Goal: Check status: Check status

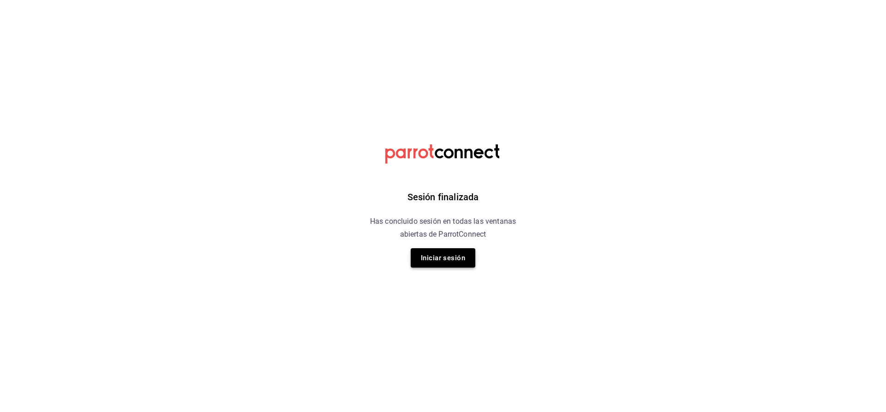
click at [455, 258] on button "Iniciar sesión" at bounding box center [443, 257] width 65 height 19
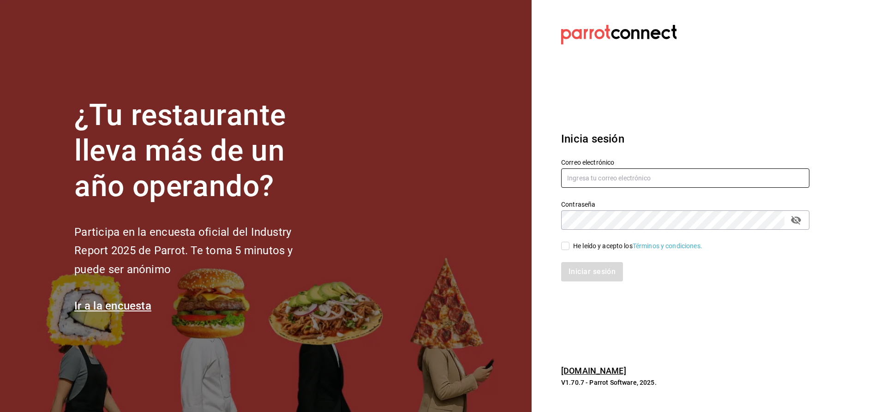
click at [637, 185] on input "text" at bounding box center [685, 177] width 248 height 19
type input "CUERNO.CALZADA@GRUPOCOSTENO.COM"
click at [566, 246] on input "He leído y acepto los Términos y condiciones." at bounding box center [565, 246] width 8 height 8
checkbox input "true"
click at [581, 269] on button "Iniciar sesión" at bounding box center [592, 271] width 63 height 19
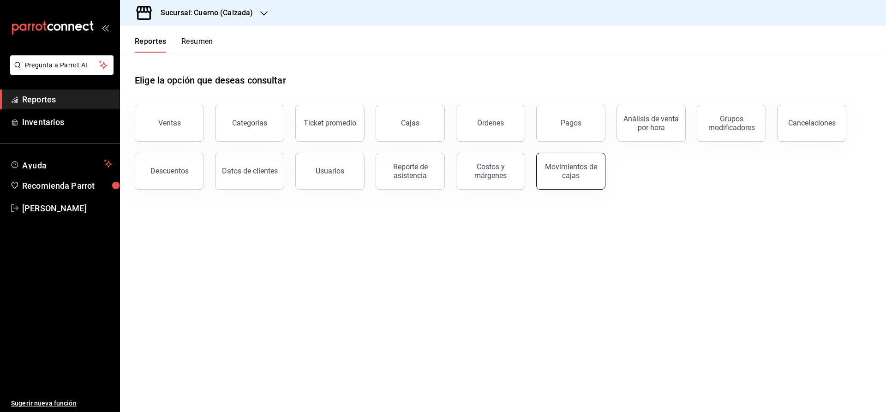
click at [577, 172] on div "Movimientos de cajas" at bounding box center [570, 171] width 57 height 18
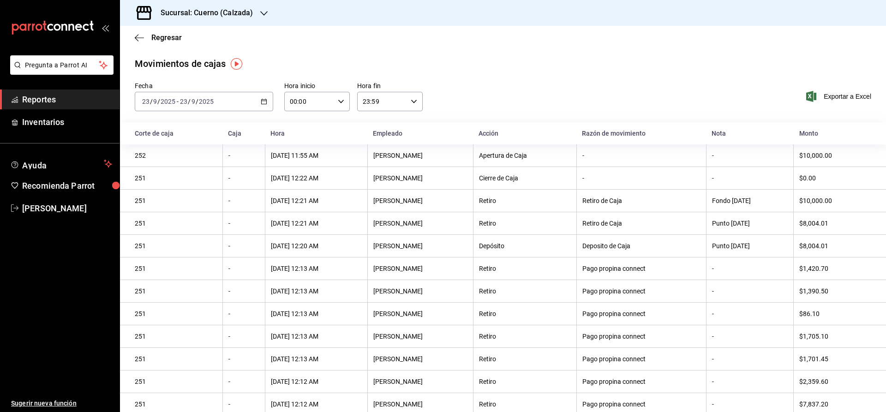
click at [28, 103] on span "Reportes" at bounding box center [67, 99] width 90 height 12
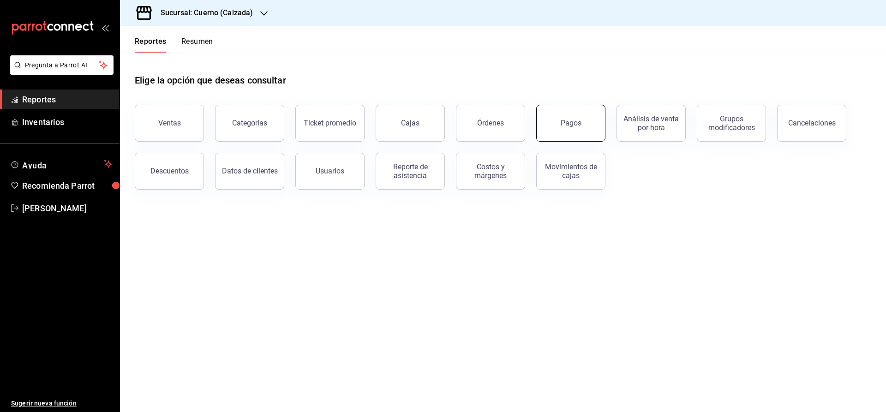
click at [558, 128] on button "Pagos" at bounding box center [570, 123] width 69 height 37
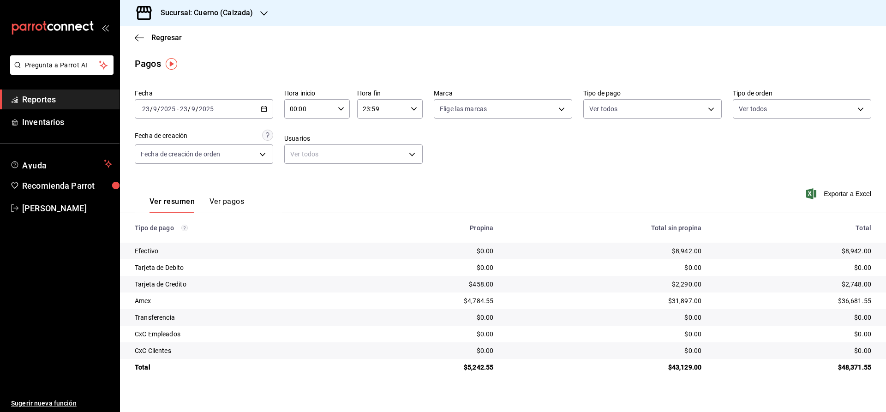
click at [264, 111] on \(Stroke\) "button" at bounding box center [264, 109] width 6 height 5
click at [156, 136] on span "Hoy" at bounding box center [179, 137] width 72 height 10
click at [54, 100] on span "Reportes" at bounding box center [67, 99] width 90 height 12
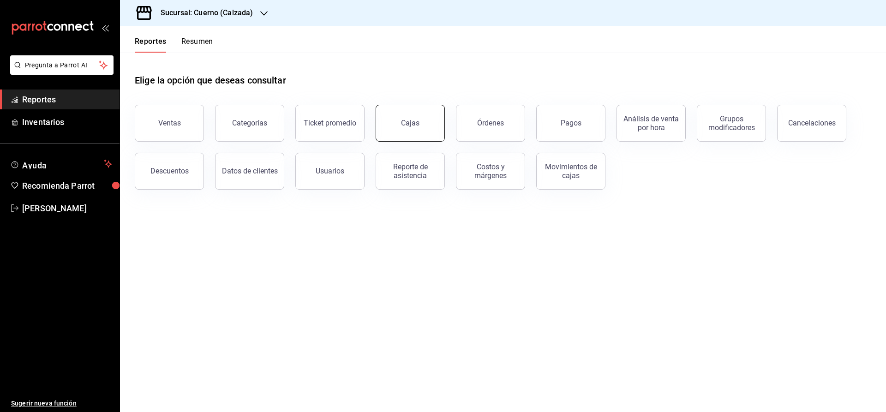
click at [411, 122] on div "Cajas" at bounding box center [410, 123] width 19 height 11
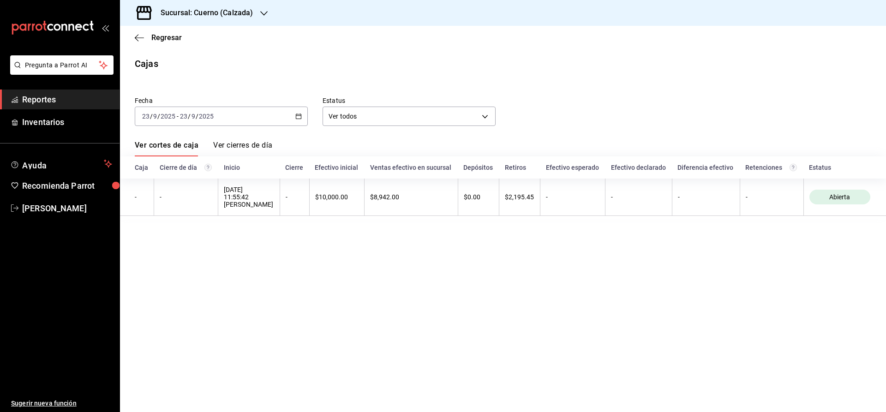
click at [839, 125] on div "Fecha [DATE] [DATE] - [DATE] [DATE] Estatus Ver todos ALL" at bounding box center [495, 104] width 751 height 44
click at [203, 11] on h3 "Sucursal: Cuerno (Calzada)" at bounding box center [203, 12] width 100 height 11
click at [139, 62] on span "Clavadito (Calzada)" at bounding box center [156, 61] width 58 height 10
